Goal: Check status: Check status

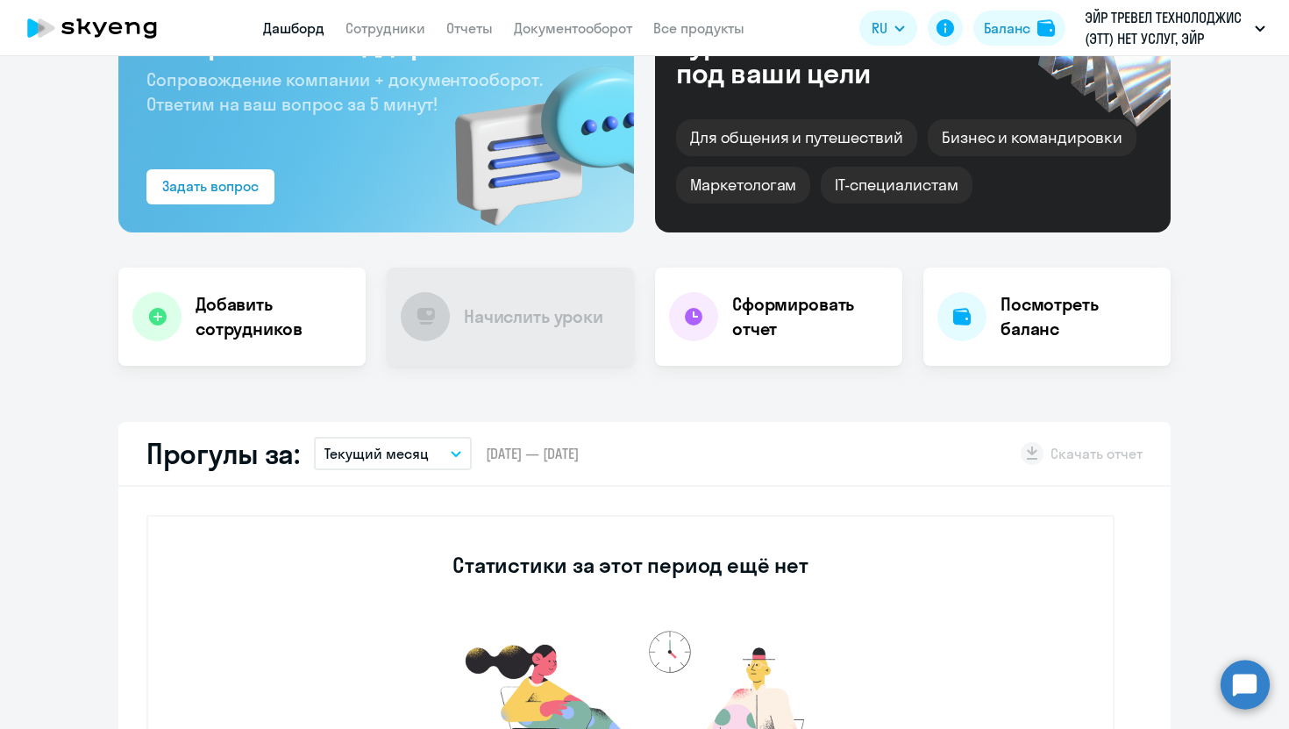
scroll to position [167, 0]
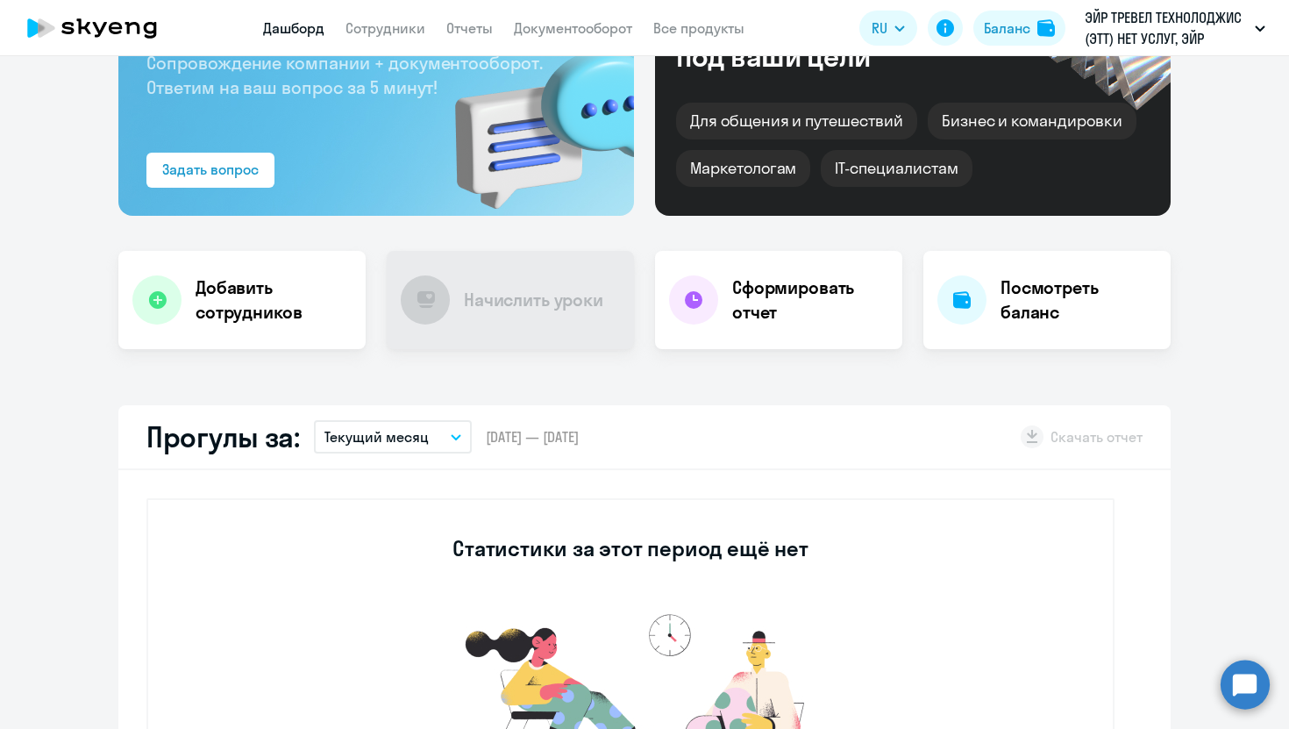
click at [427, 434] on button "Текущий месяц" at bounding box center [393, 436] width 158 height 33
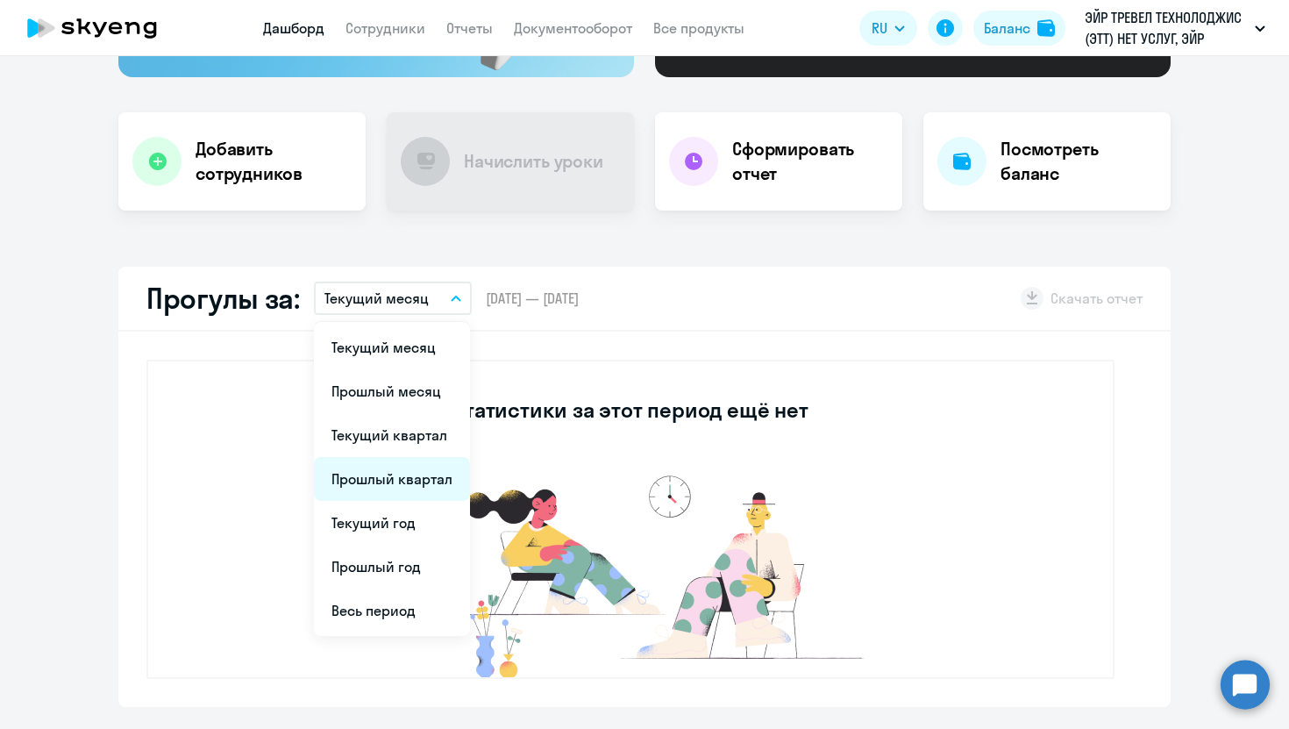
scroll to position [311, 0]
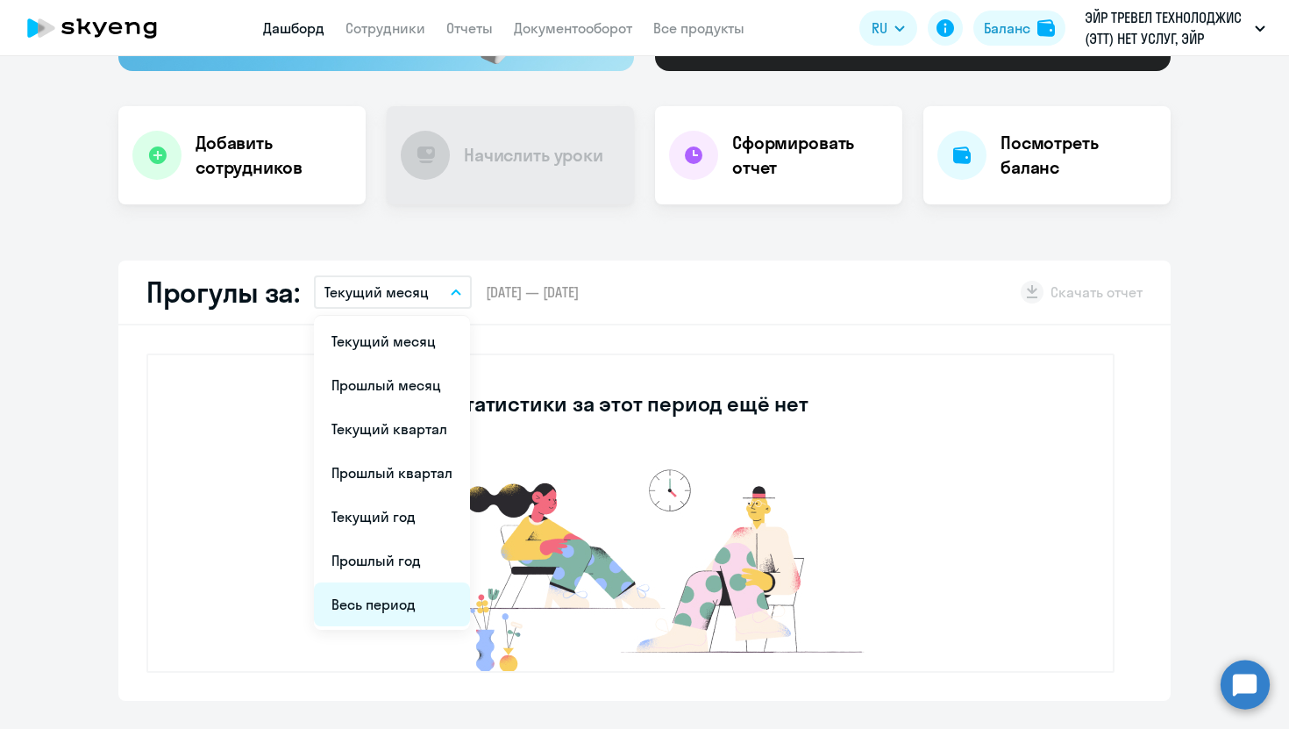
click at [396, 599] on li "Весь период" at bounding box center [392, 604] width 156 height 44
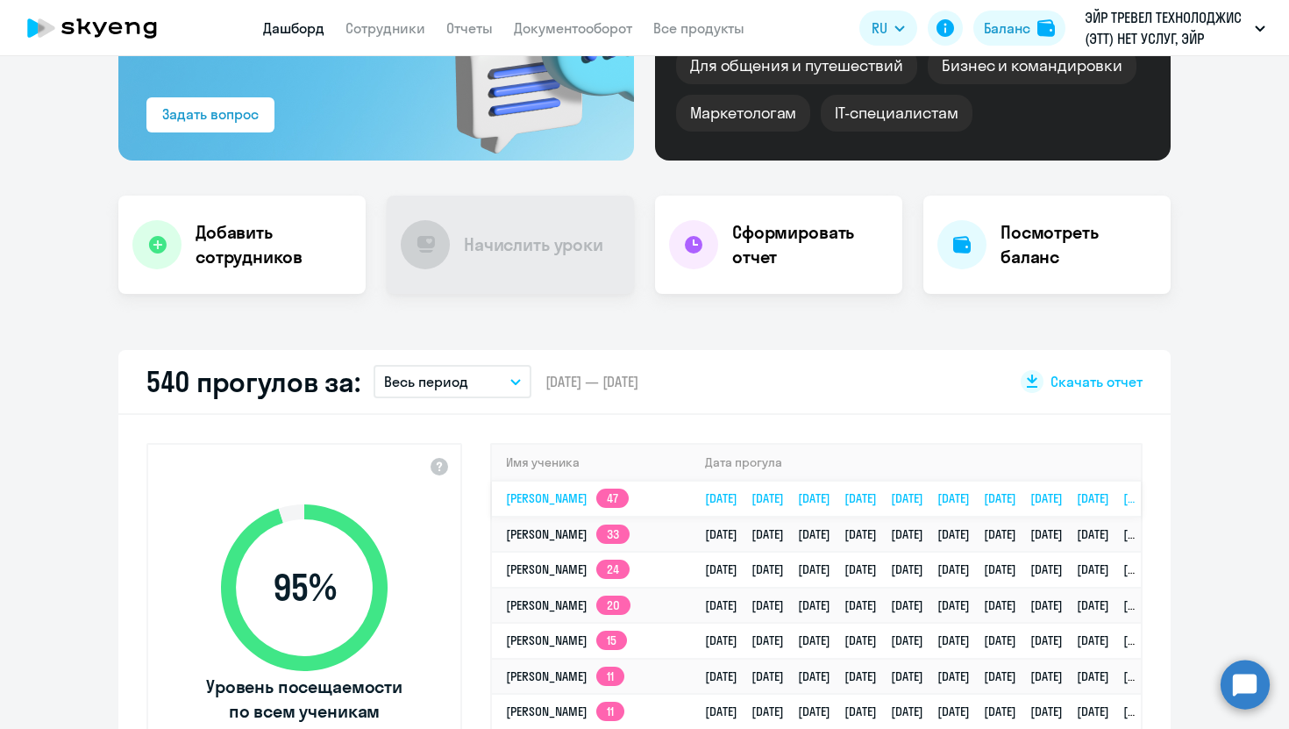
scroll to position [32, 0]
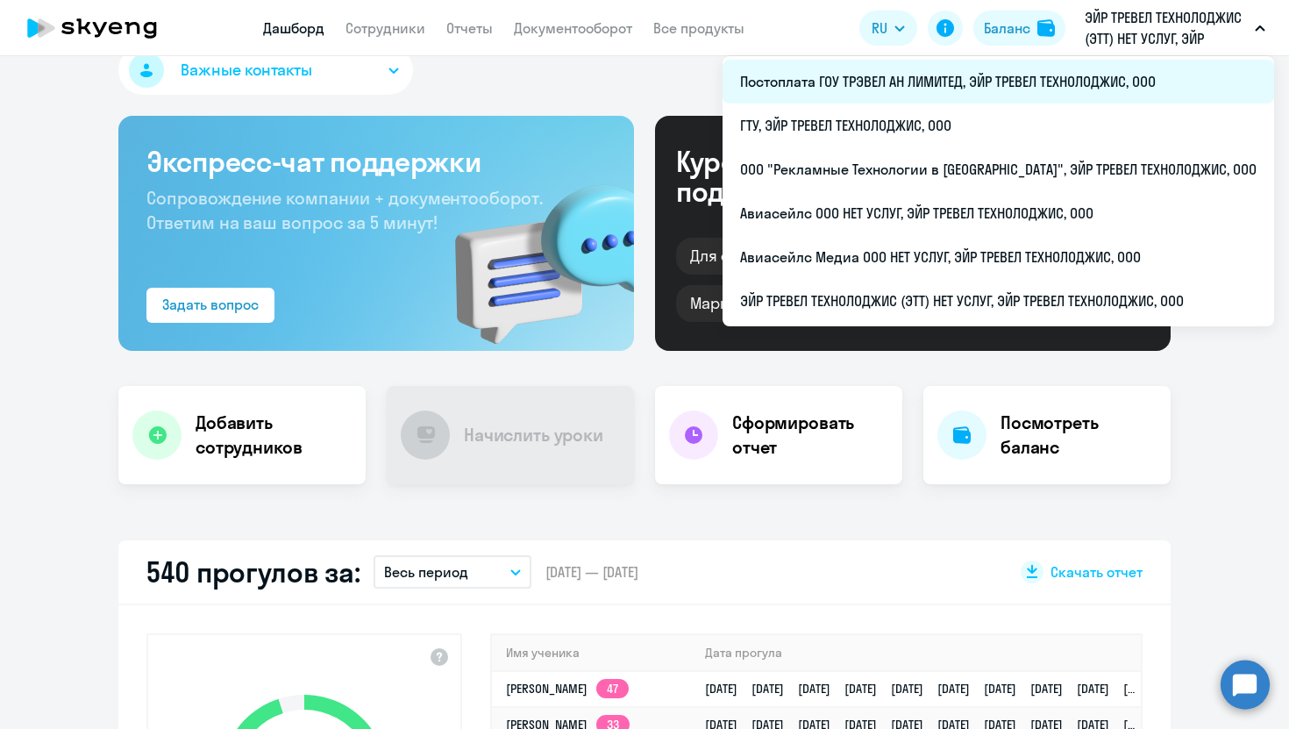
click at [950, 82] on li "Постоплата ГОУ ТРЭВЕЛ АН ЛИМИТЕД, ЭЙР ТРЕВЕЛ ТЕХНОЛОДЖИС, ООО" at bounding box center [999, 82] width 552 height 44
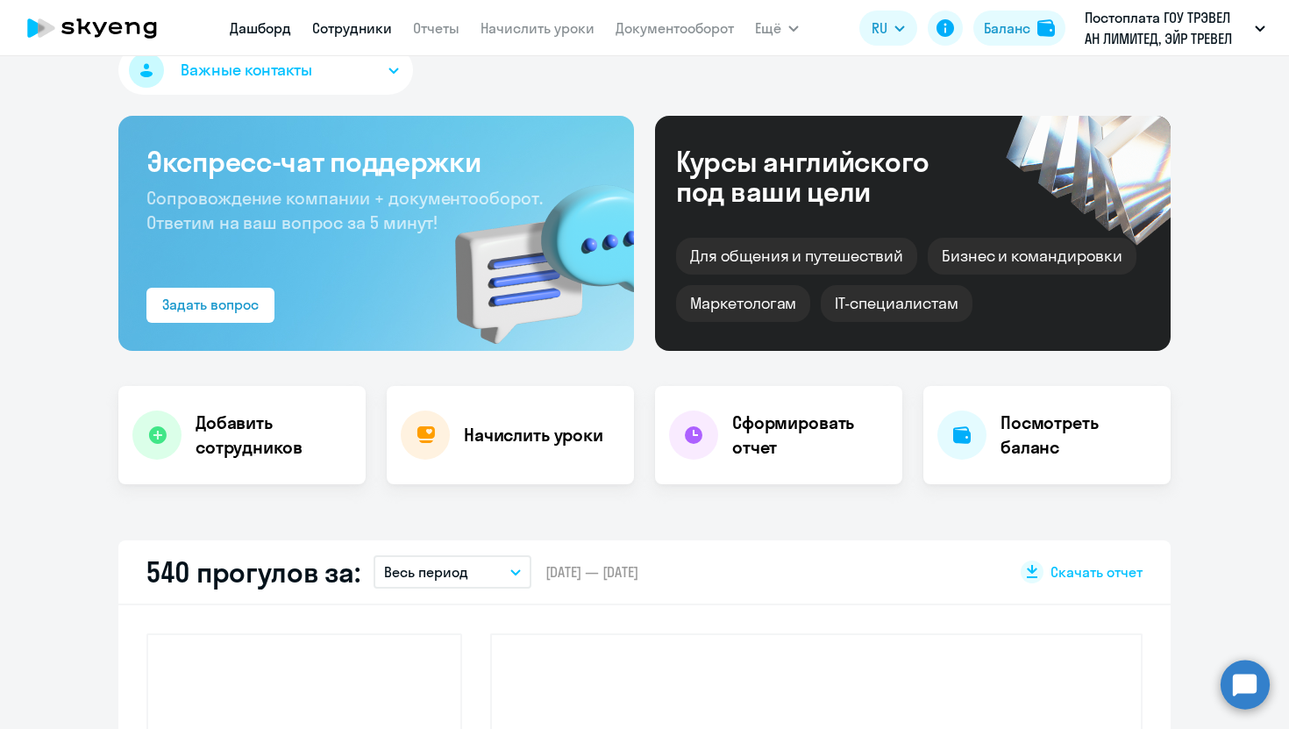
click at [350, 32] on link "Сотрудники" at bounding box center [352, 28] width 80 height 18
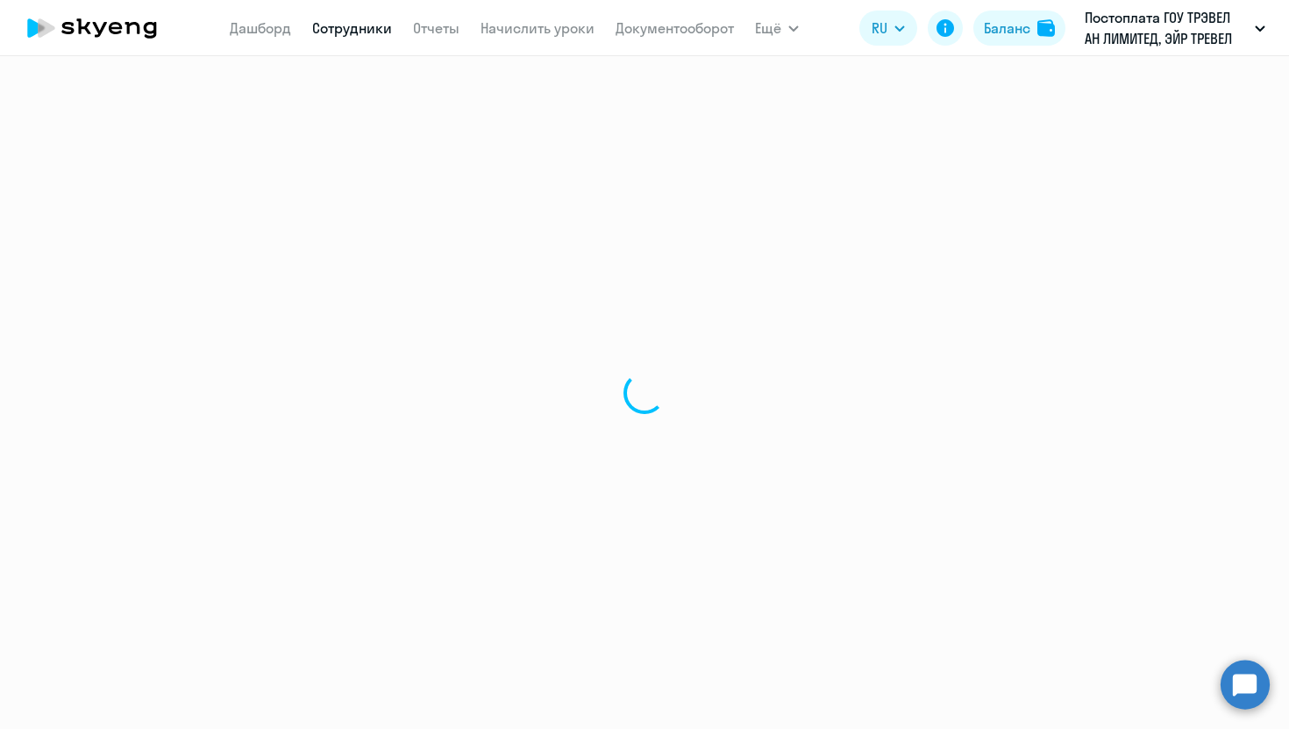
select select "30"
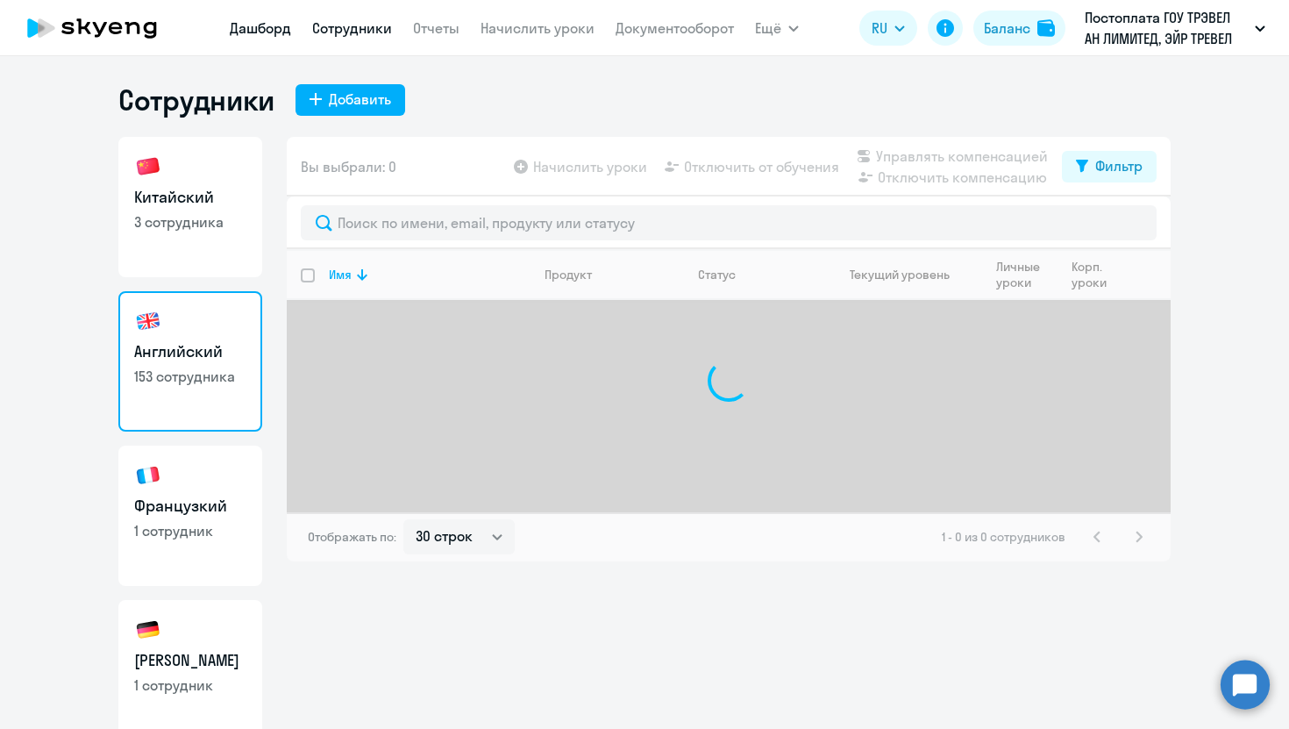
click at [275, 21] on link "Дашборд" at bounding box center [260, 28] width 61 height 18
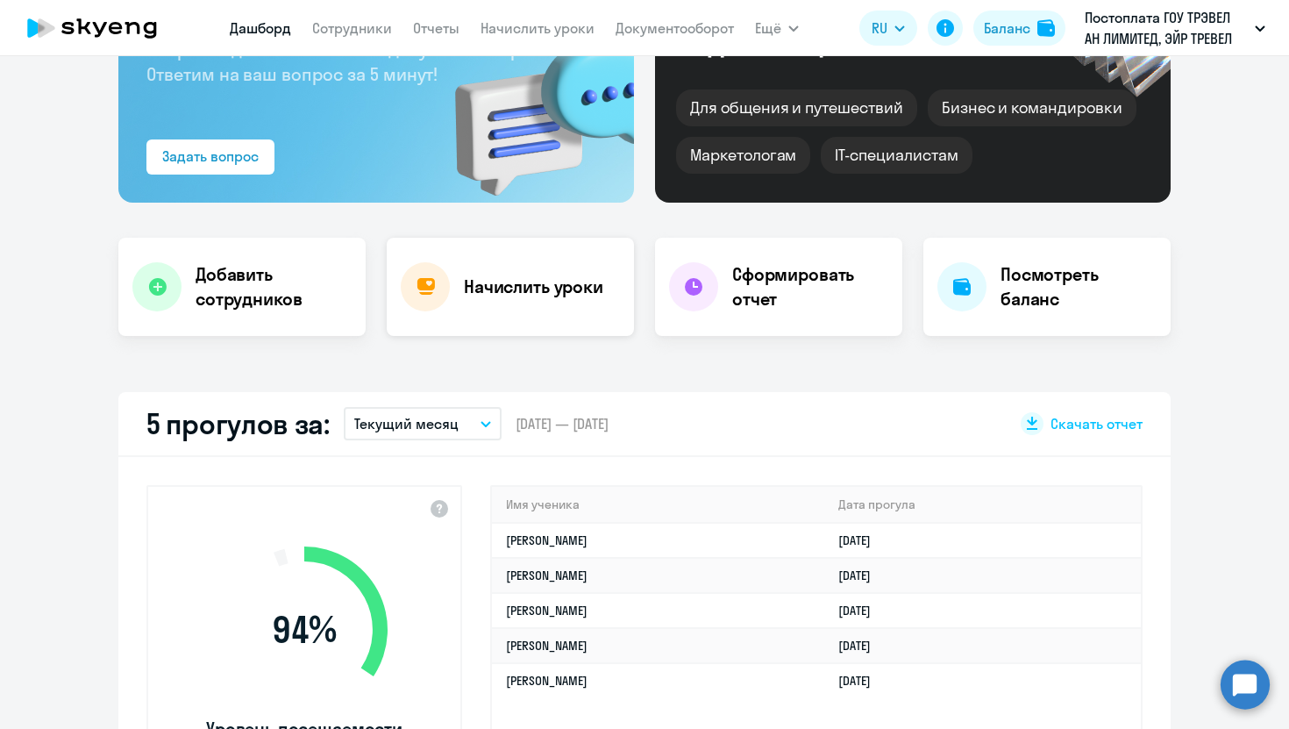
scroll to position [192, 0]
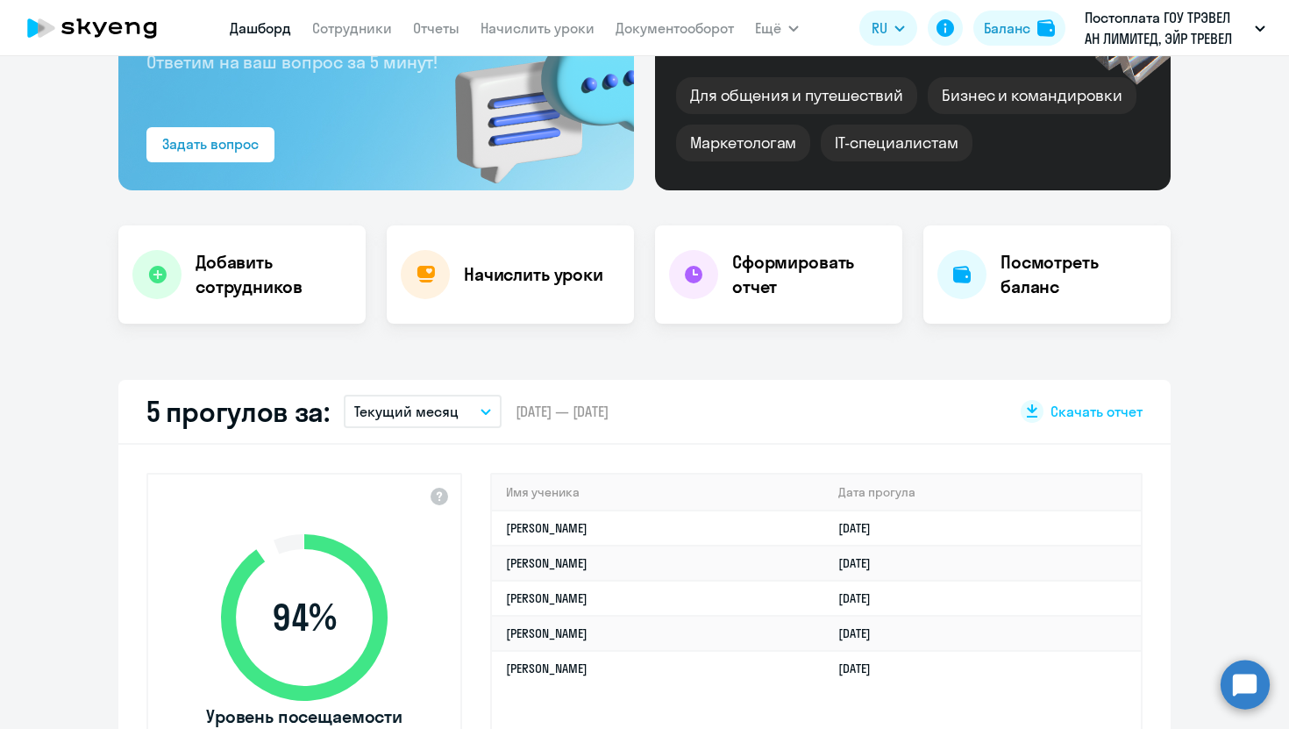
click at [442, 411] on p "Текущий месяц" at bounding box center [406, 411] width 104 height 21
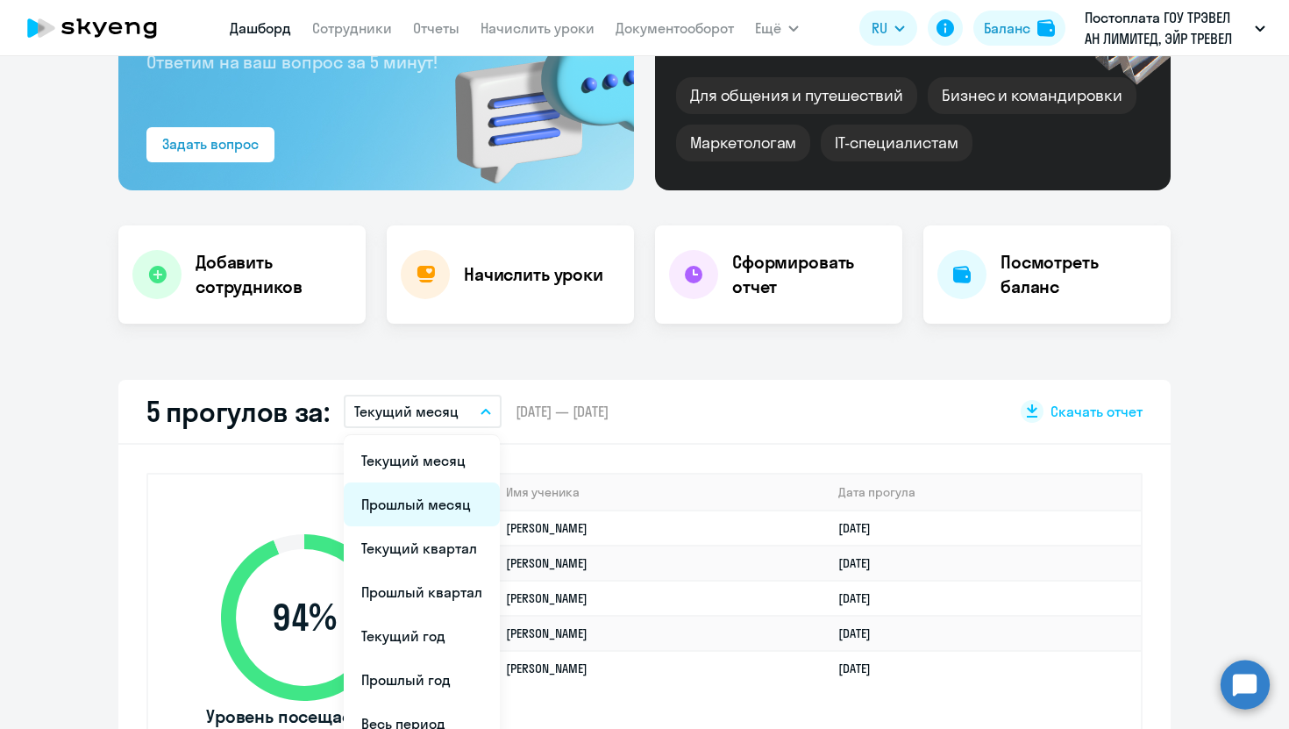
select select "30"
click at [439, 545] on li "Текущий квартал" at bounding box center [422, 548] width 156 height 44
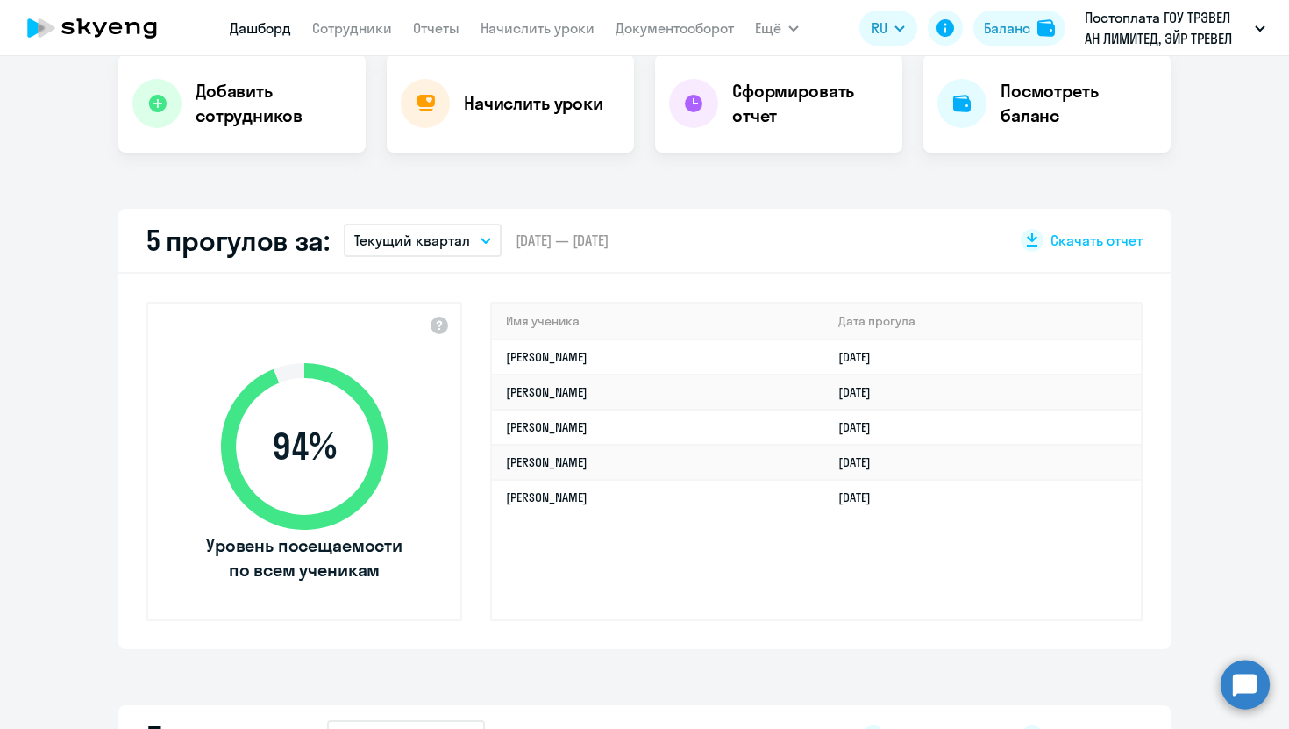
scroll to position [353, 0]
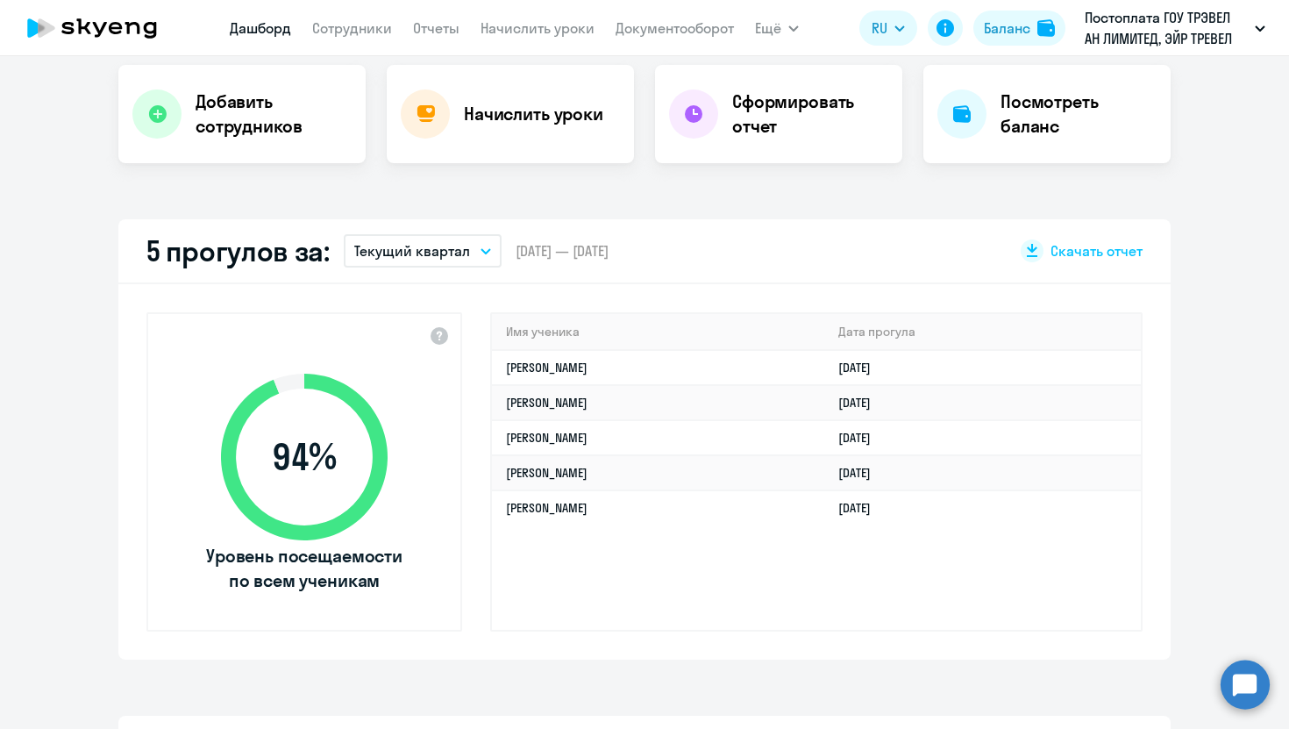
click at [480, 245] on button "Текущий квартал" at bounding box center [423, 250] width 158 height 33
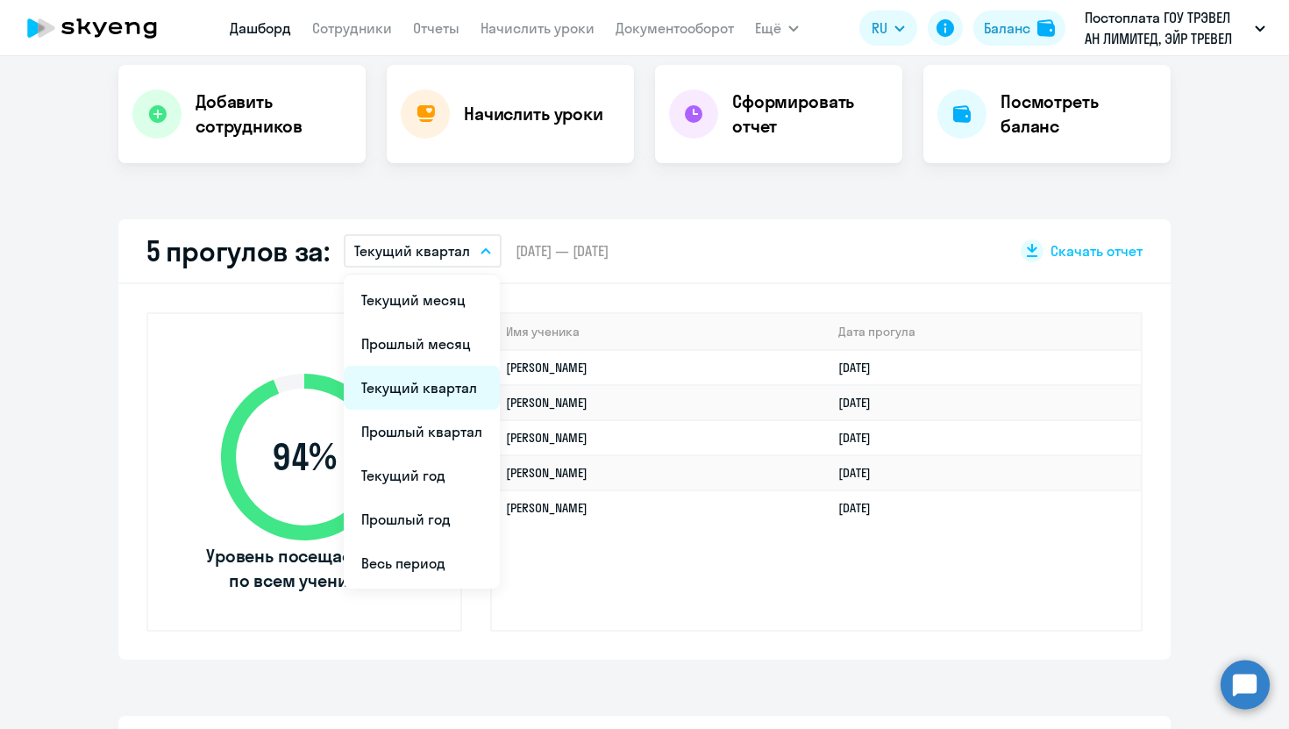
click at [449, 385] on li "Текущий квартал" at bounding box center [422, 388] width 156 height 44
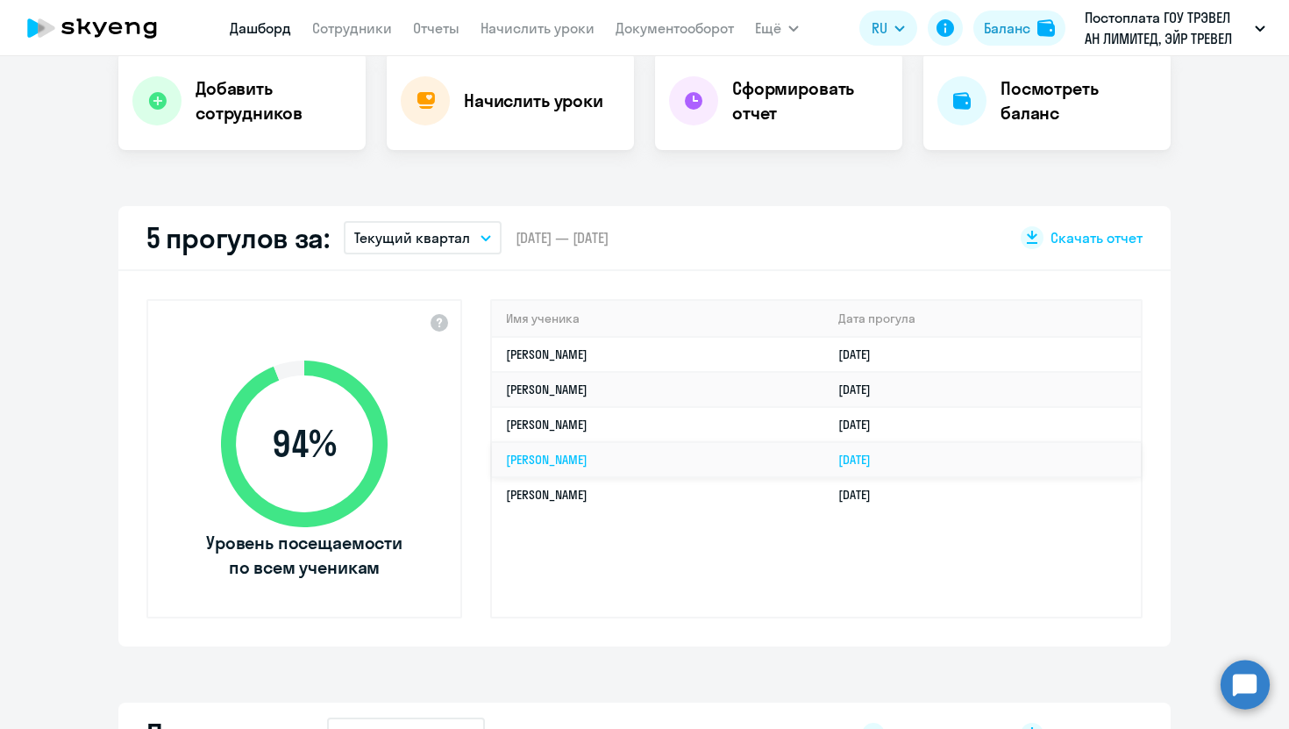
scroll to position [367, 0]
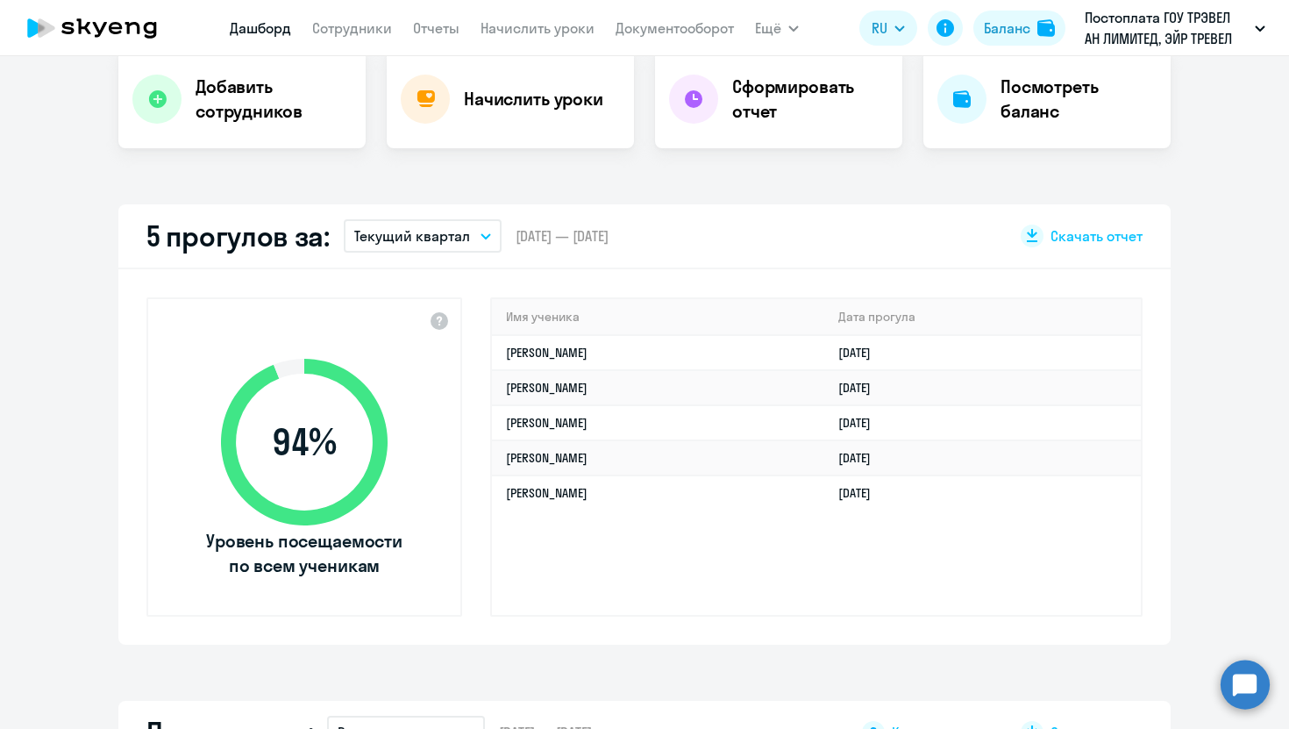
click at [481, 236] on icon "button" at bounding box center [486, 236] width 11 height 6
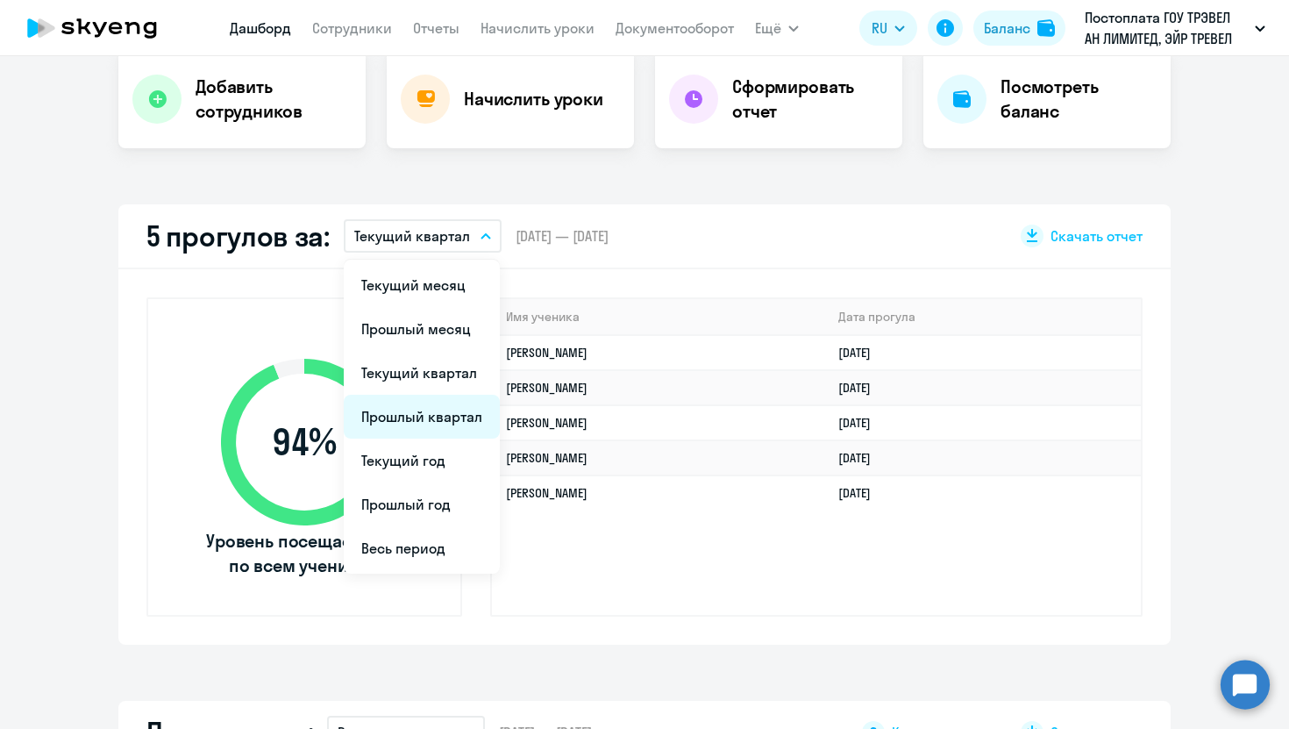
click at [430, 407] on li "Прошлый квартал" at bounding box center [422, 417] width 156 height 44
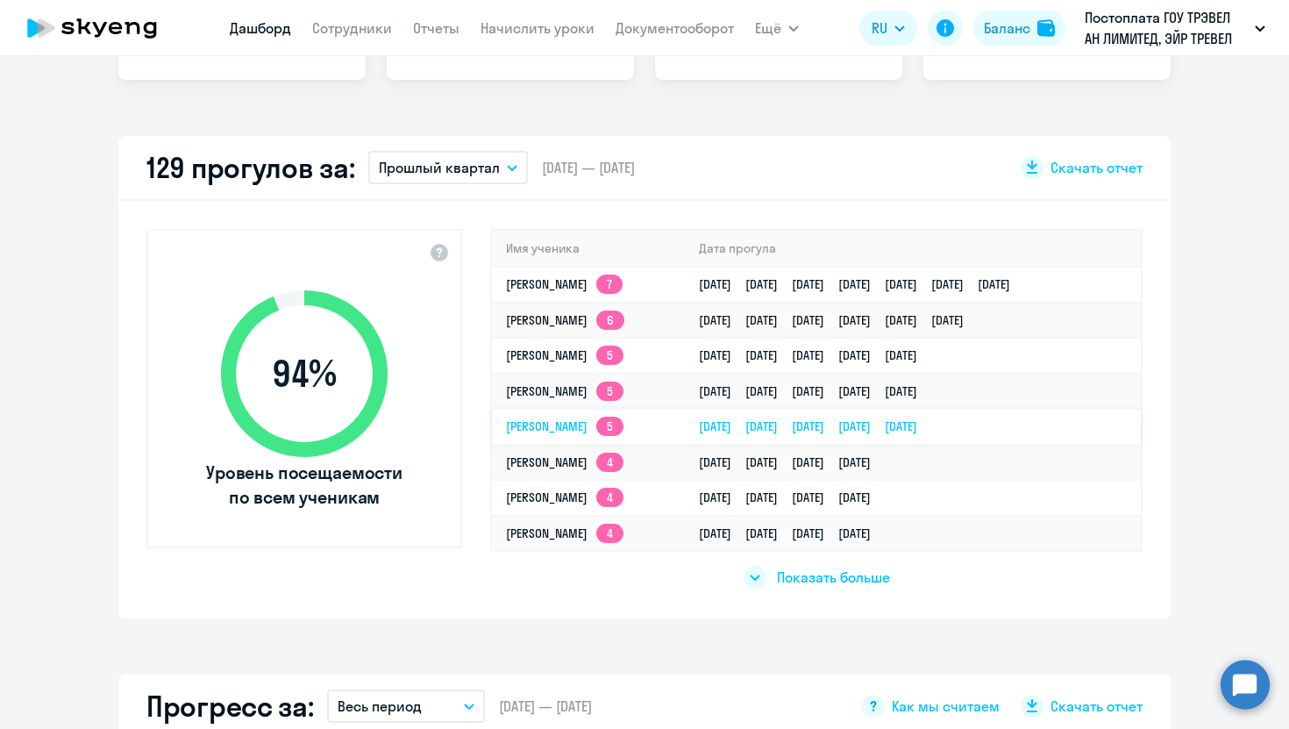
scroll to position [445, 0]
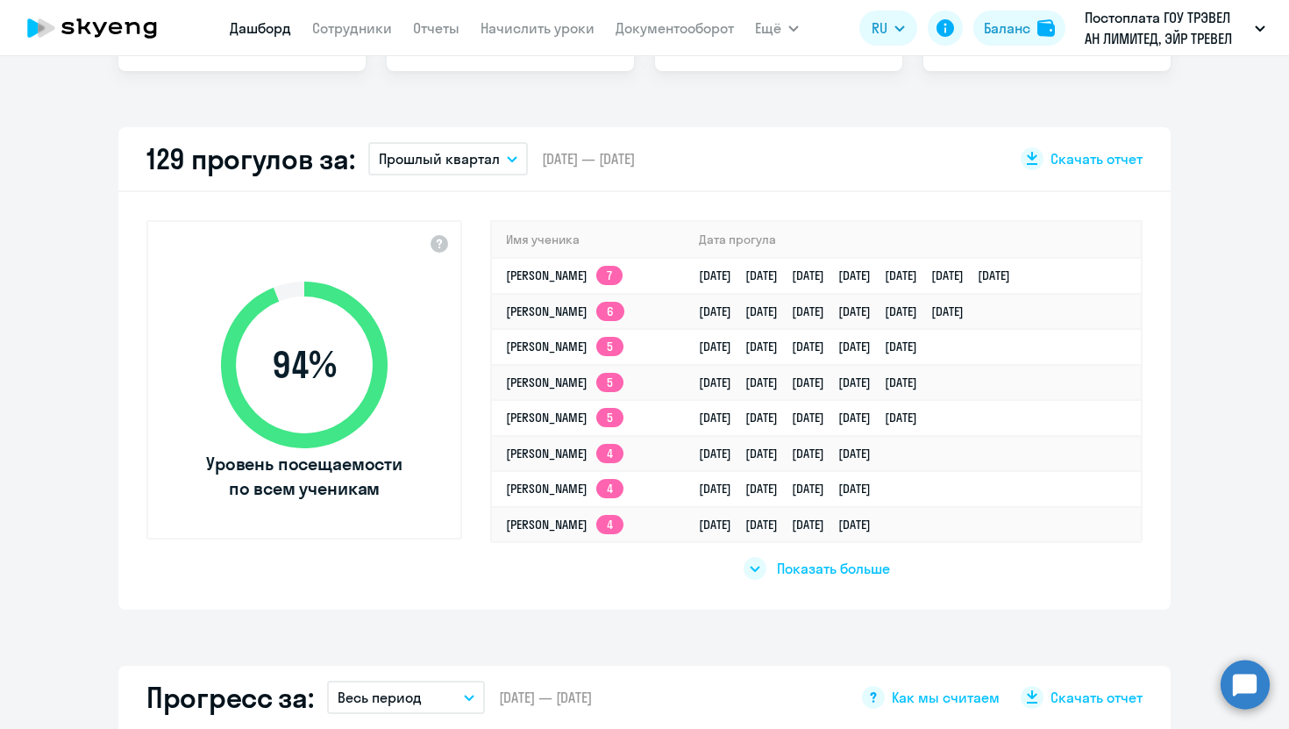
click at [800, 561] on span "Показать больше" at bounding box center [833, 568] width 113 height 19
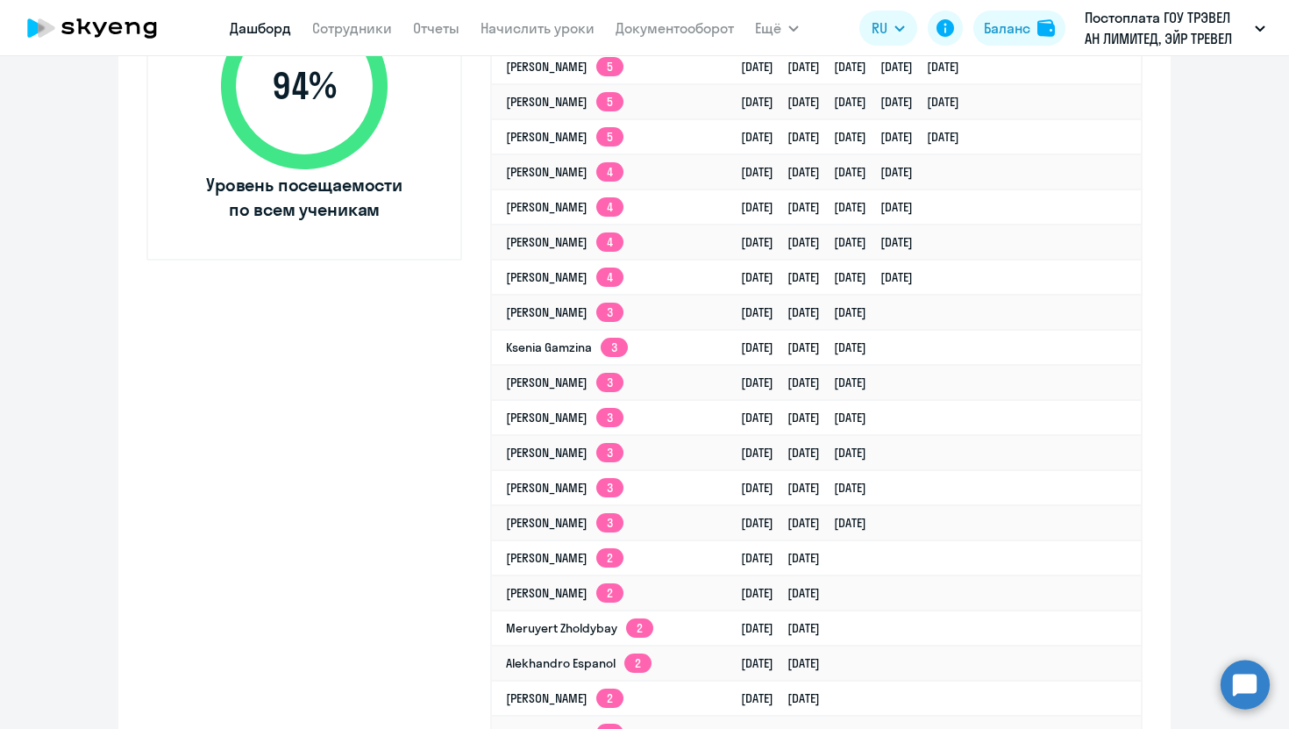
scroll to position [731, 0]
